Goal: Information Seeking & Learning: Learn about a topic

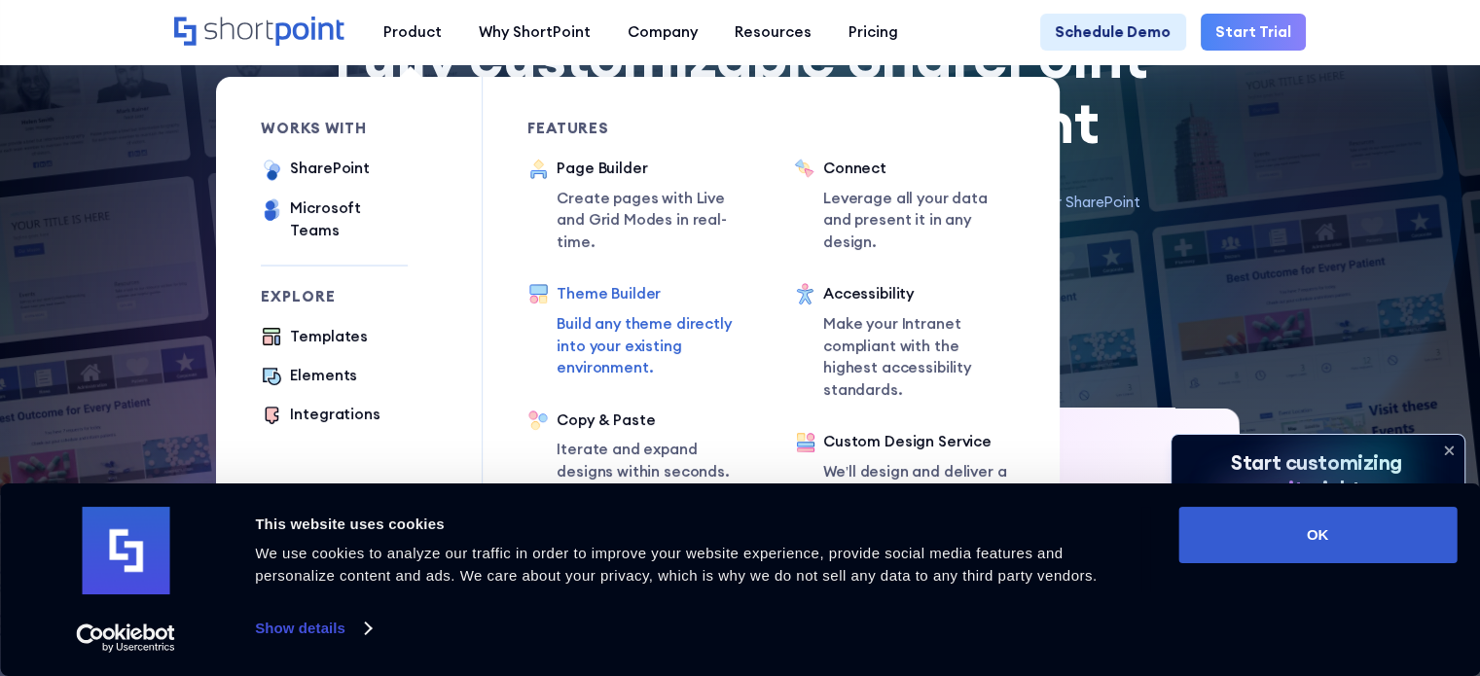
scroll to position [204, 0]
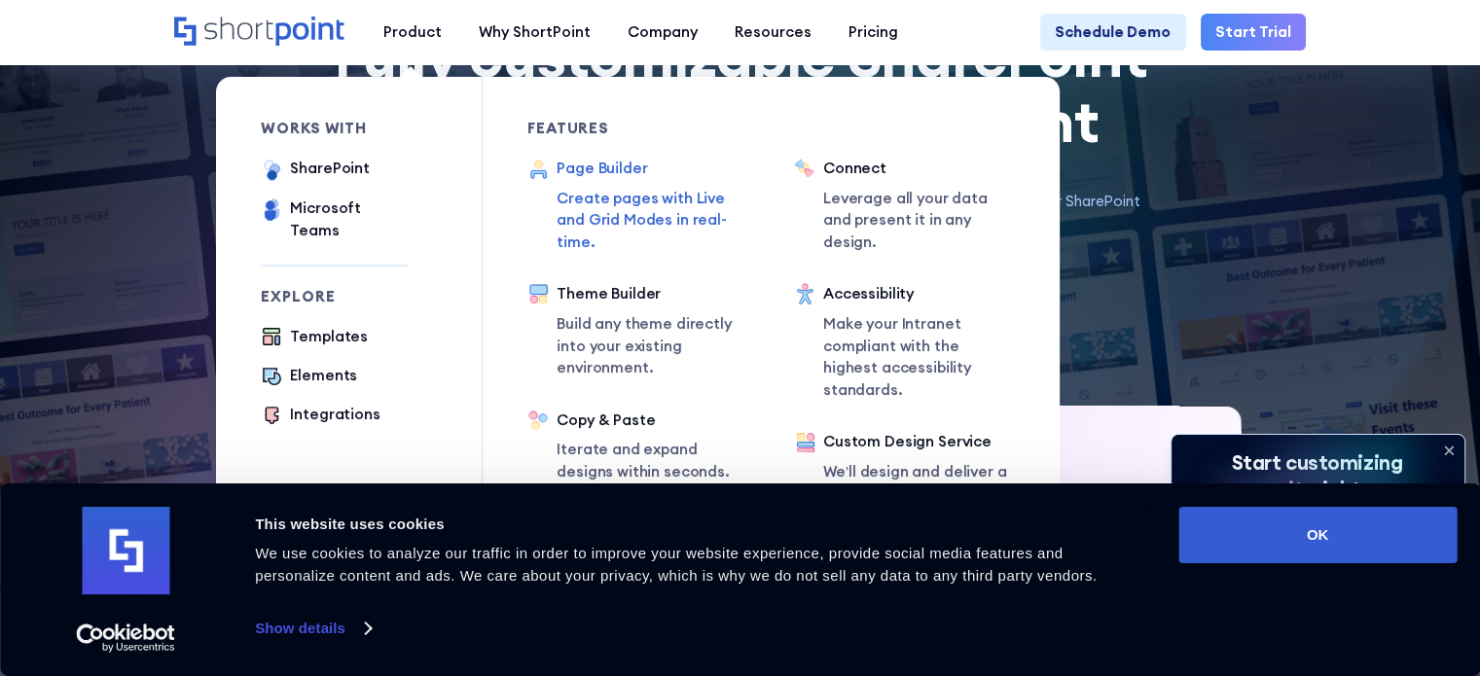
click at [593, 183] on div "Page Builder Create pages with Live and Grid Modes in real-time." at bounding box center [654, 206] width 195 height 96
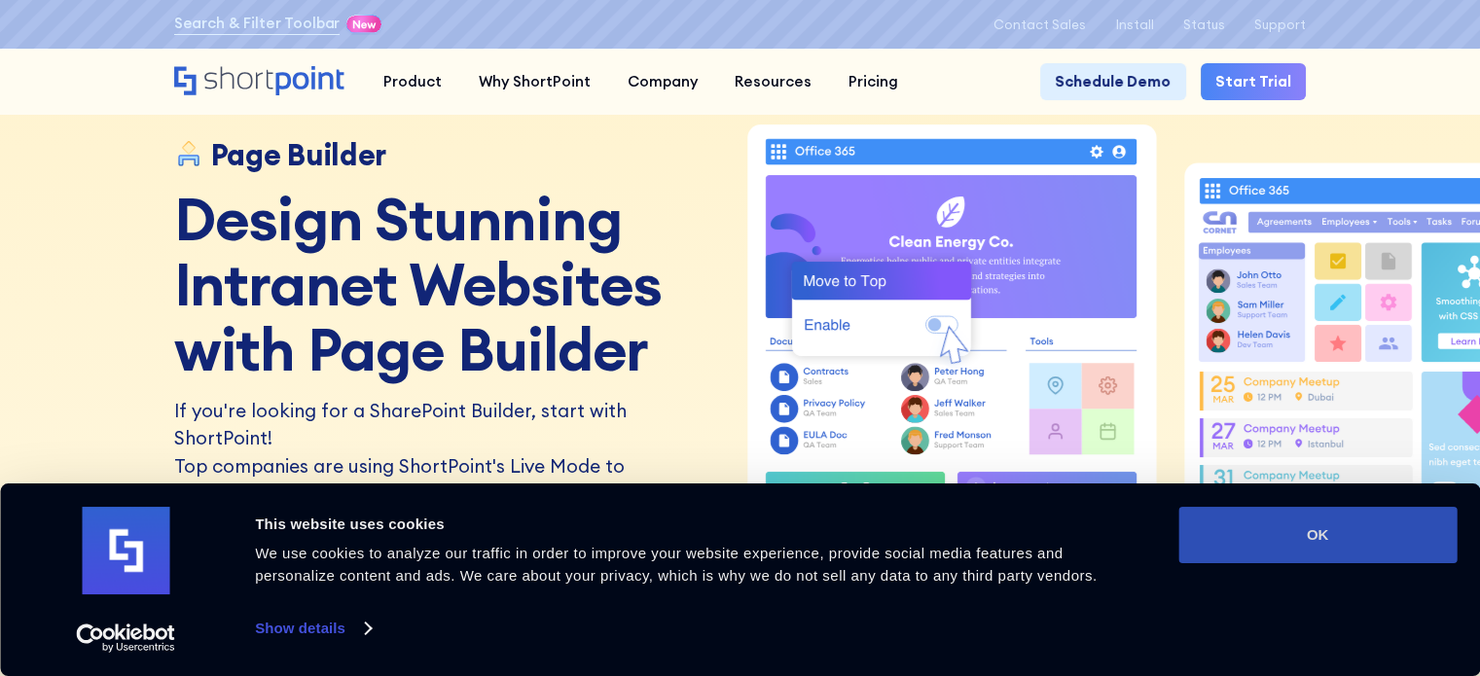
click at [1288, 560] on button "OK" at bounding box center [1318, 535] width 278 height 56
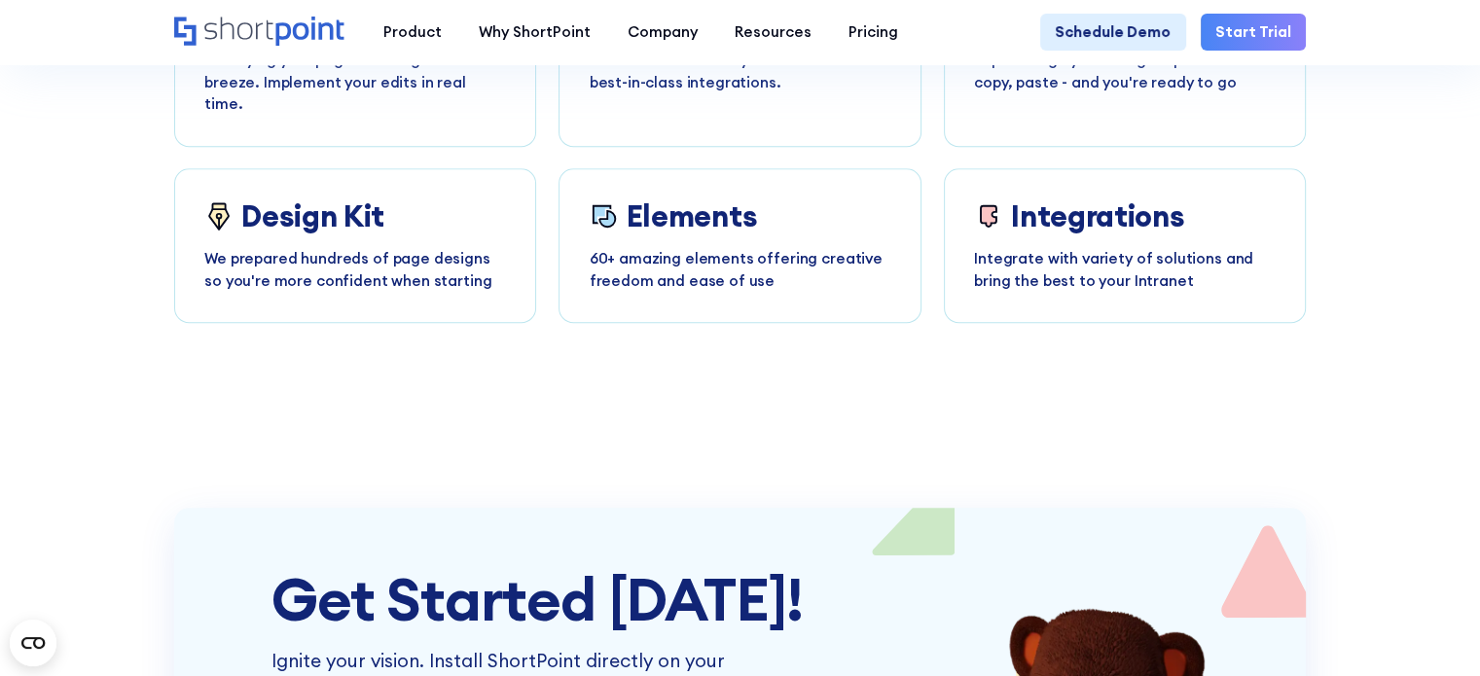
scroll to position [8945, 0]
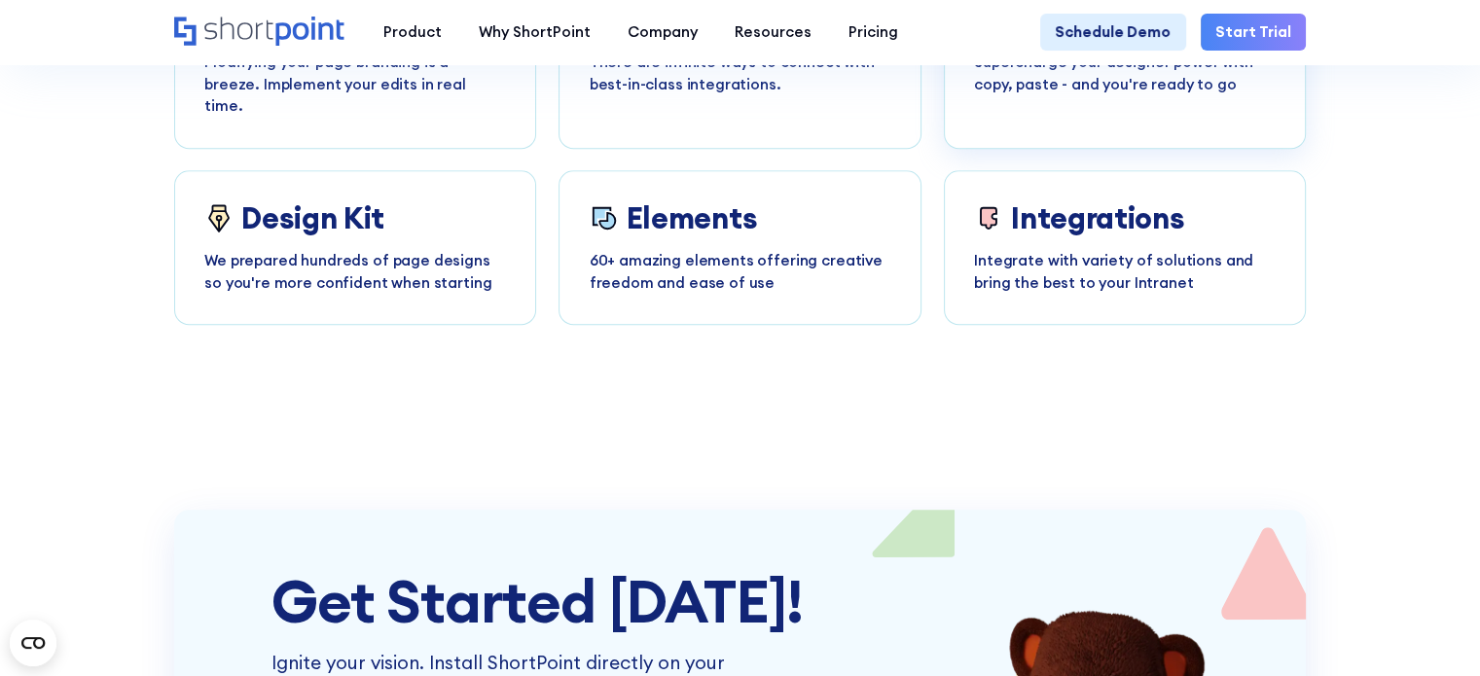
click at [1067, 149] on link "Copy & Paste Supercharge your designer power with copy, paste - and you're read…" at bounding box center [1125, 60] width 363 height 177
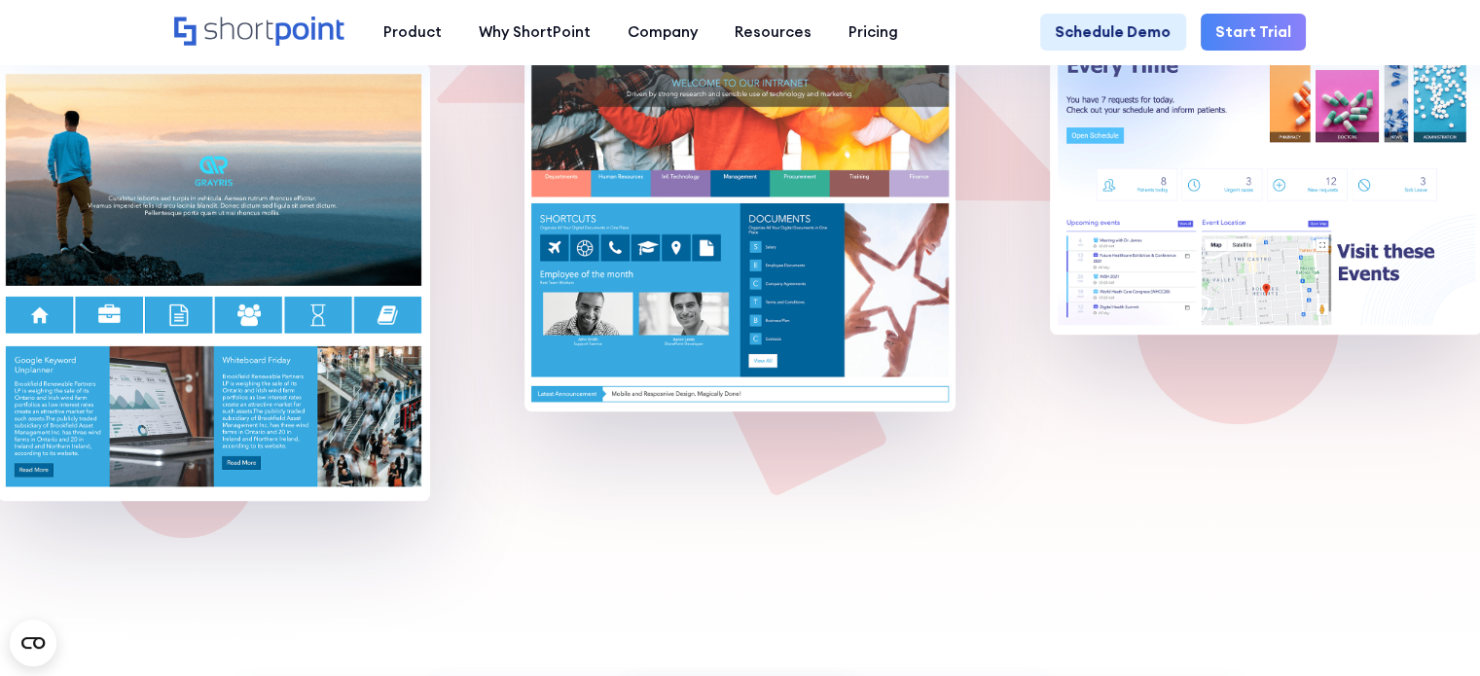
scroll to position [962, 0]
